Goal: Information Seeking & Learning: Learn about a topic

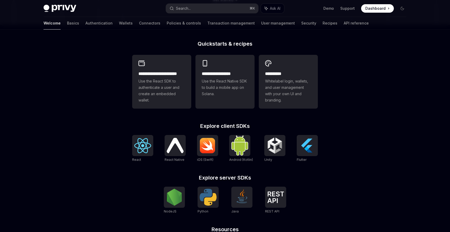
scroll to position [187, 0]
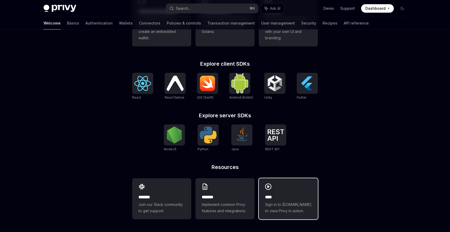
click at [308, 191] on div "**** Sign in to demo.privy.io to view Privy in action." at bounding box center [288, 198] width 59 height 41
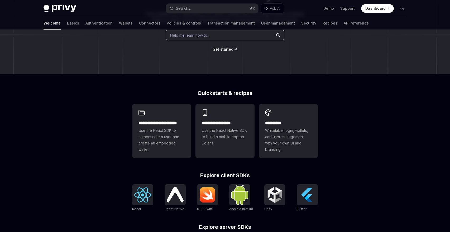
scroll to position [8, 0]
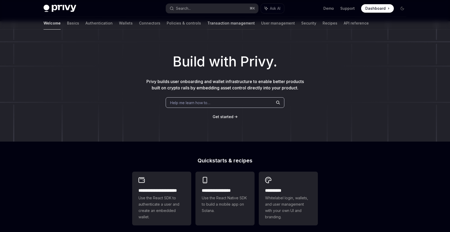
click at [210, 23] on link "Transaction management" at bounding box center [230, 23] width 47 height 13
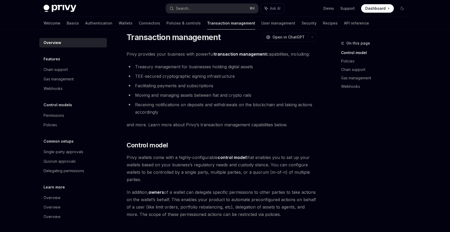
click at [56, 23] on div "Welcome Basics Authentication Wallets Connectors Policies & controls Transactio…" at bounding box center [206, 23] width 325 height 13
click at [67, 23] on link "Basics" at bounding box center [73, 23] width 12 height 13
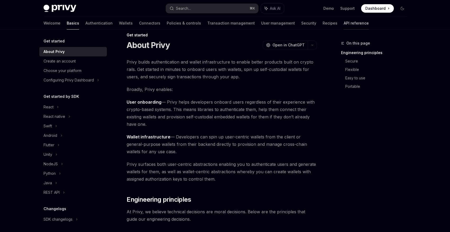
click at [344, 24] on link "API reference" at bounding box center [356, 23] width 25 height 13
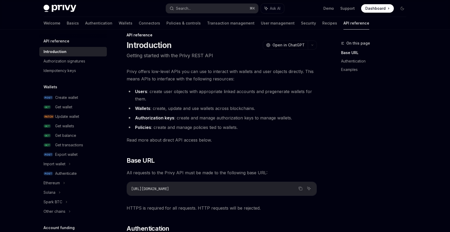
click at [287, 22] on div "Welcome Basics Authentication Wallets Connectors Policies & controls Transactio…" at bounding box center [207, 23] width 326 height 13
click at [322, 22] on link "Recipes" at bounding box center [329, 23] width 15 height 13
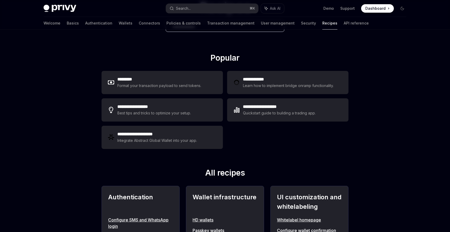
scroll to position [37, 0]
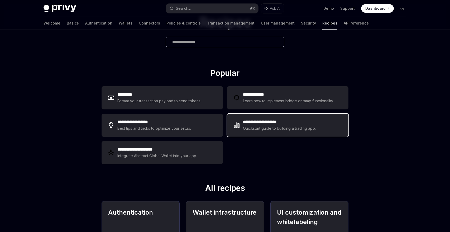
click at [275, 127] on div "Quickstart guide to building a trading app." at bounding box center [279, 128] width 73 height 6
type textarea "*"
